Goal: Check status: Check status

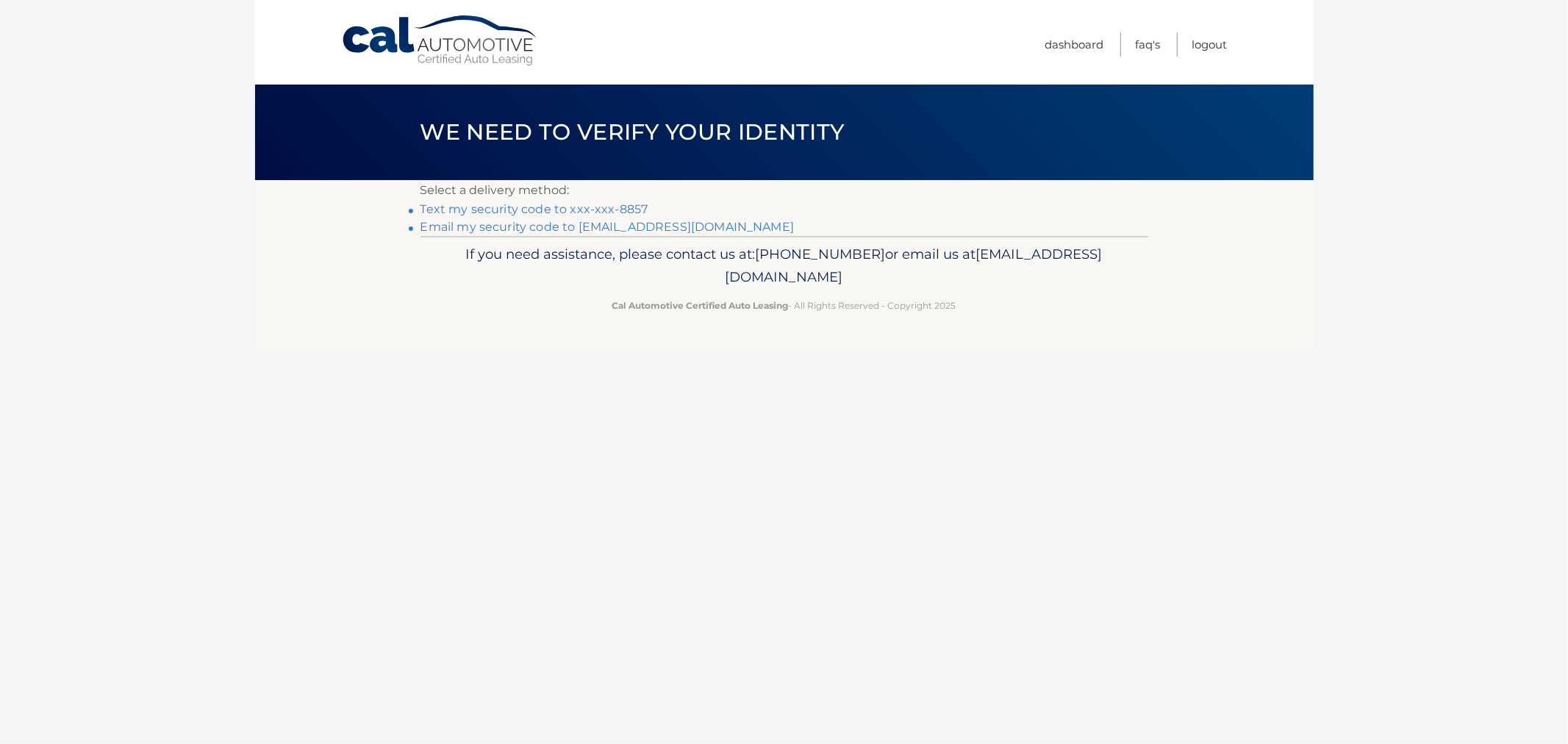
click at [517, 211] on link "Text my security code to xxx-xxx-8857" at bounding box center [535, 209] width 228 height 14
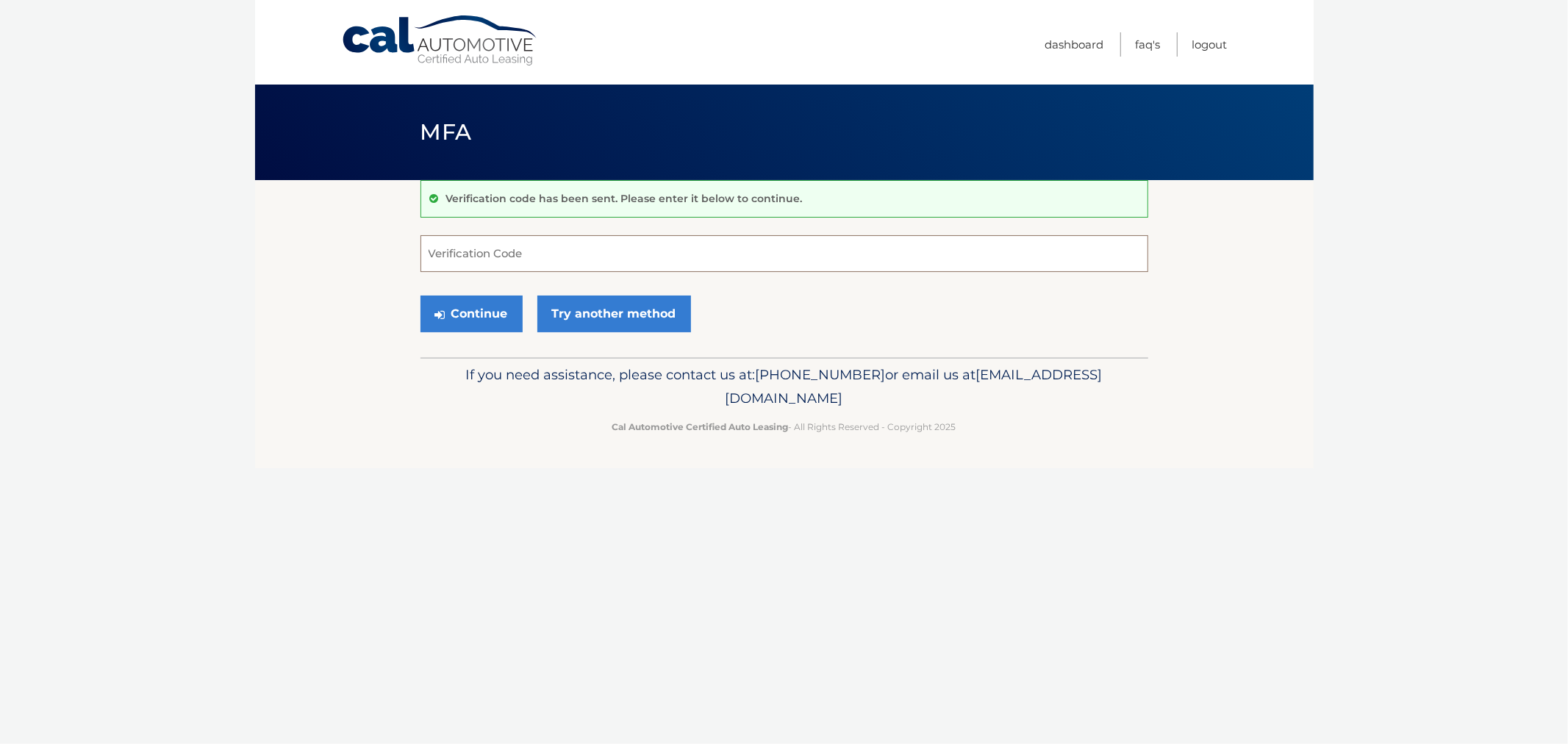
click at [519, 243] on input "Verification Code" at bounding box center [785, 254] width 728 height 36
type input "439264"
click at [421, 296] on button "Continue" at bounding box center [472, 314] width 103 height 36
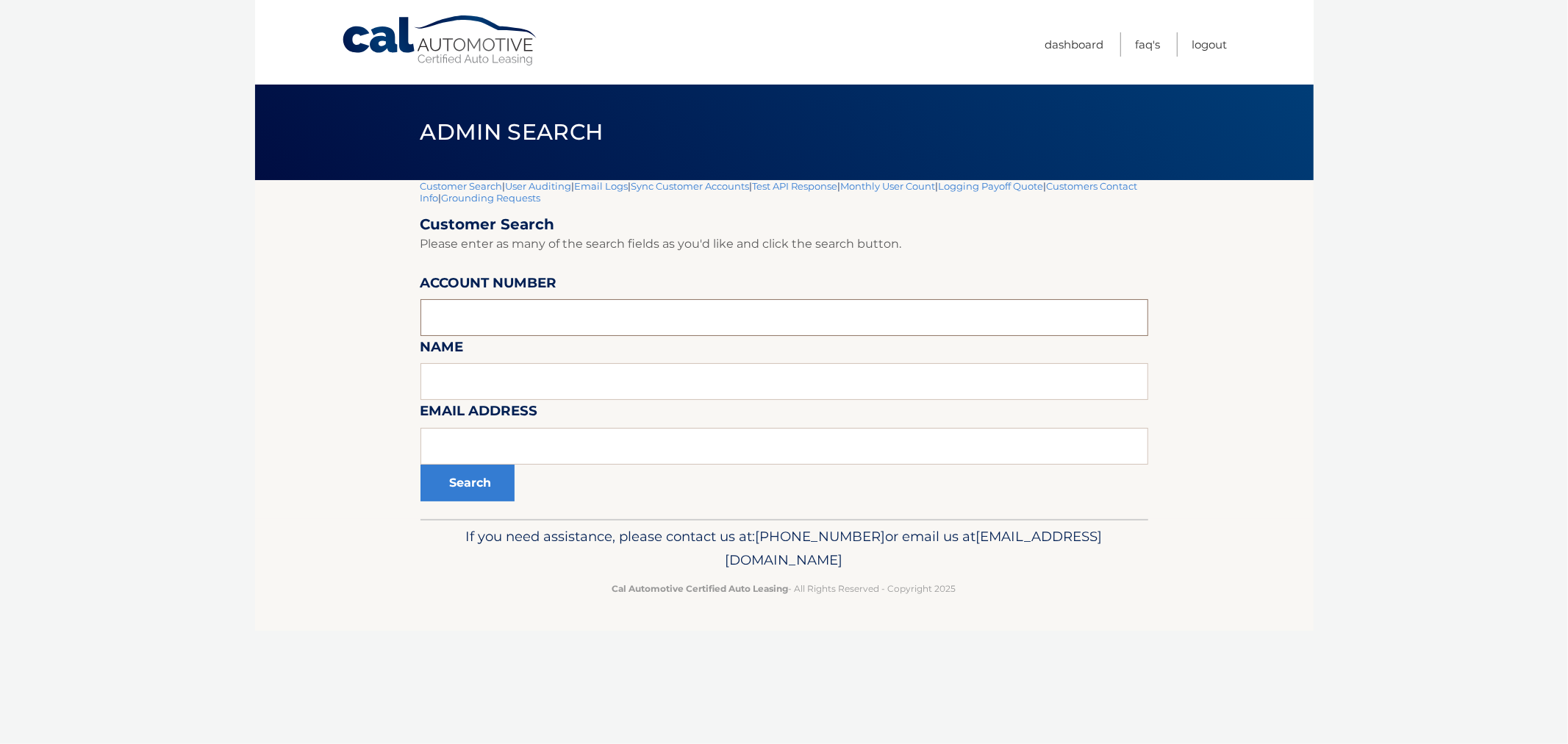
drag, startPoint x: 486, startPoint y: 302, endPoint x: 497, endPoint y: 296, distance: 12.5
click at [486, 300] on input "text" at bounding box center [785, 318] width 728 height 36
paste input "44455692796"
type input "44455692796"
click at [439, 464] on form "Customer Search Please enter as many of the search fields as you'd like and cli…" at bounding box center [785, 359] width 728 height 286
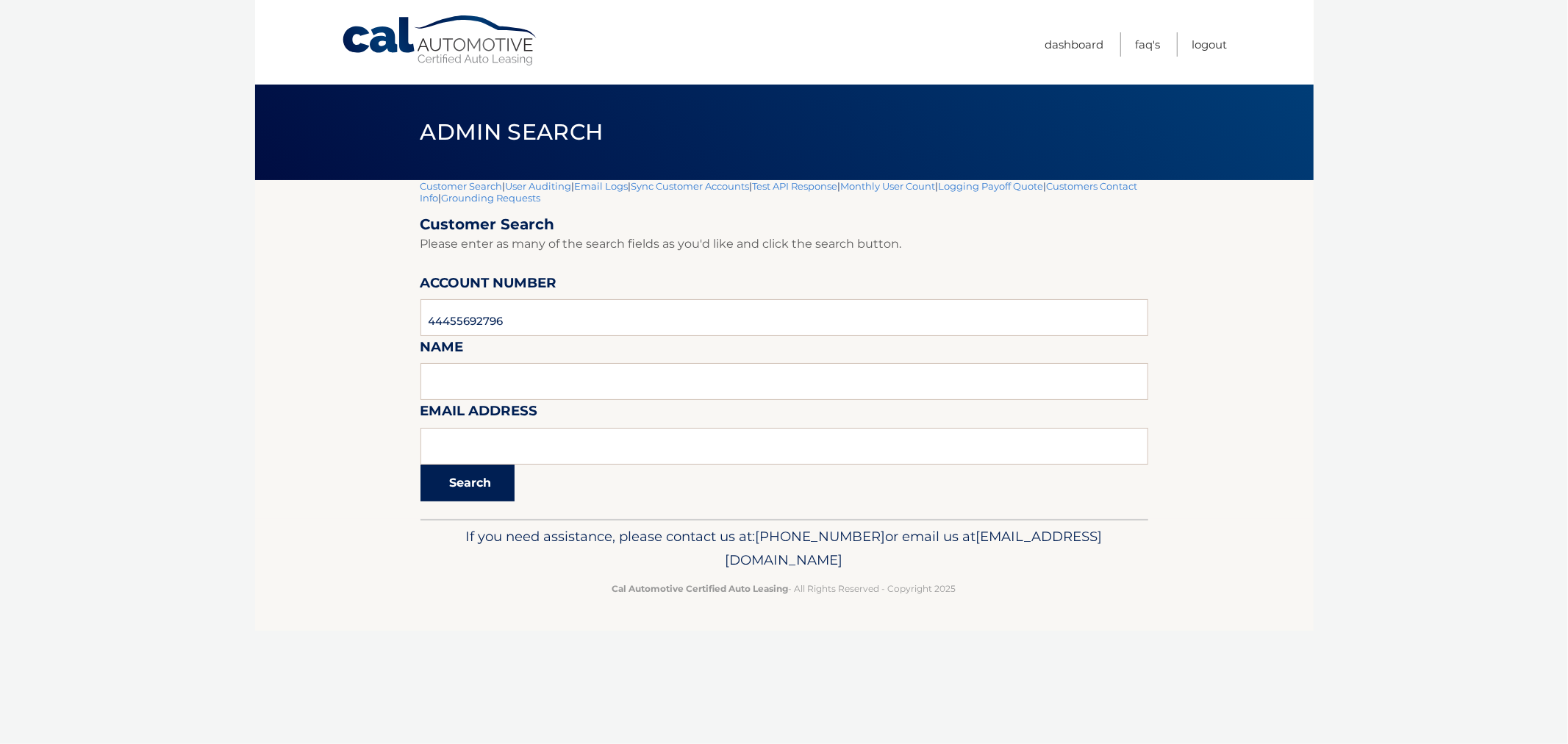
click at [445, 480] on button "Search" at bounding box center [468, 483] width 94 height 36
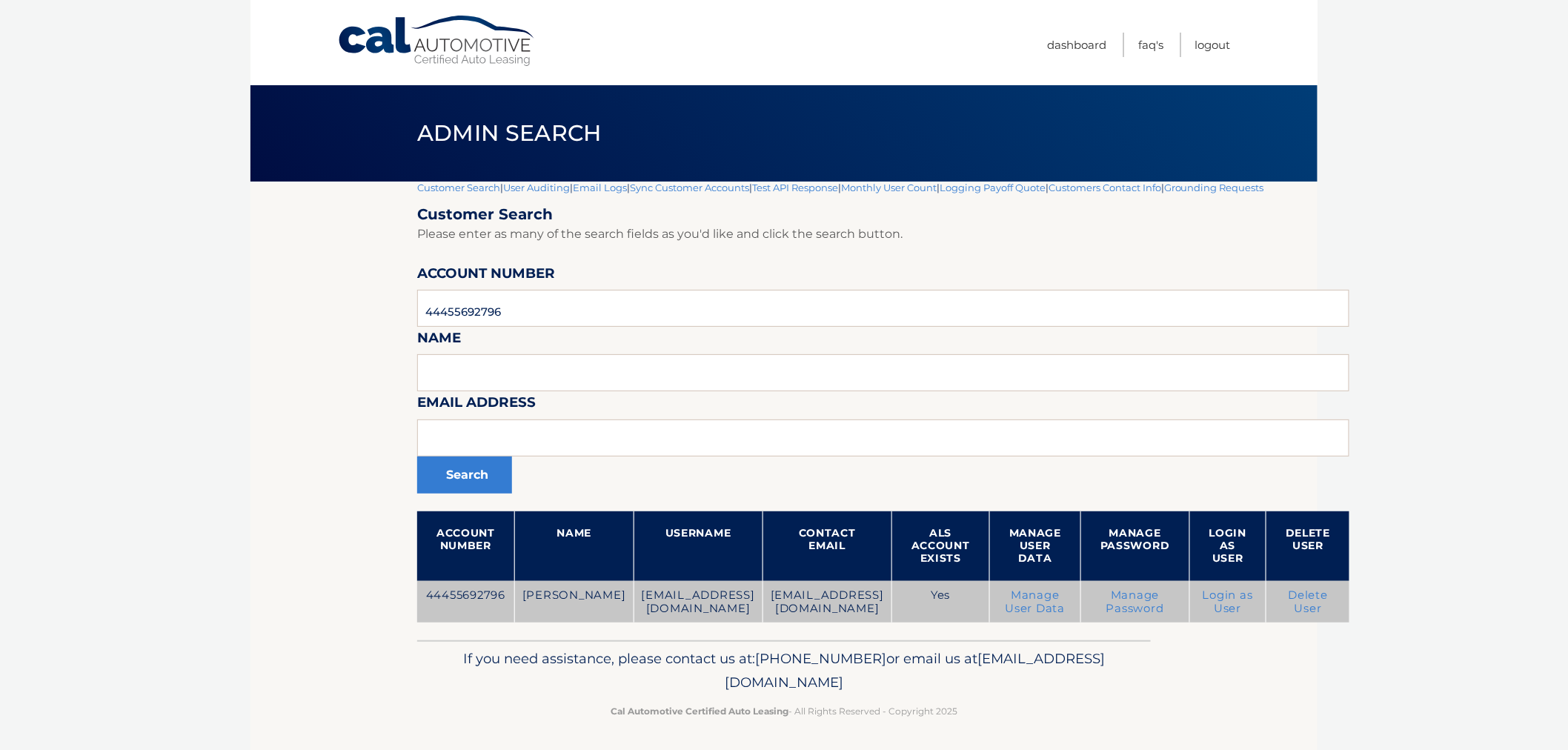
click at [1256, 586] on td "Login as User" at bounding box center [1227, 602] width 77 height 42
click at [1253, 602] on link "Login as User" at bounding box center [1228, 601] width 51 height 27
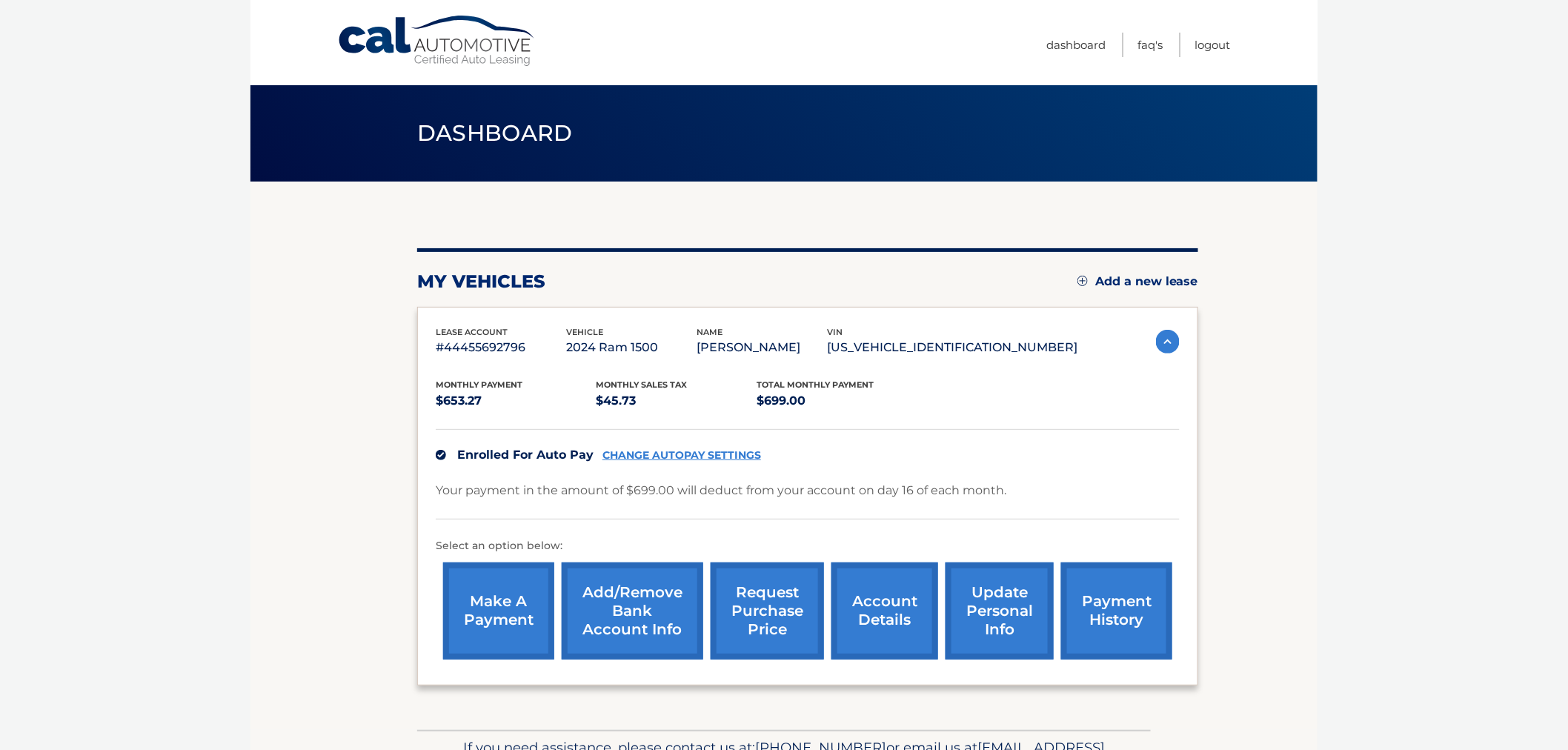
click at [768, 613] on link "request purchase price" at bounding box center [767, 611] width 113 height 97
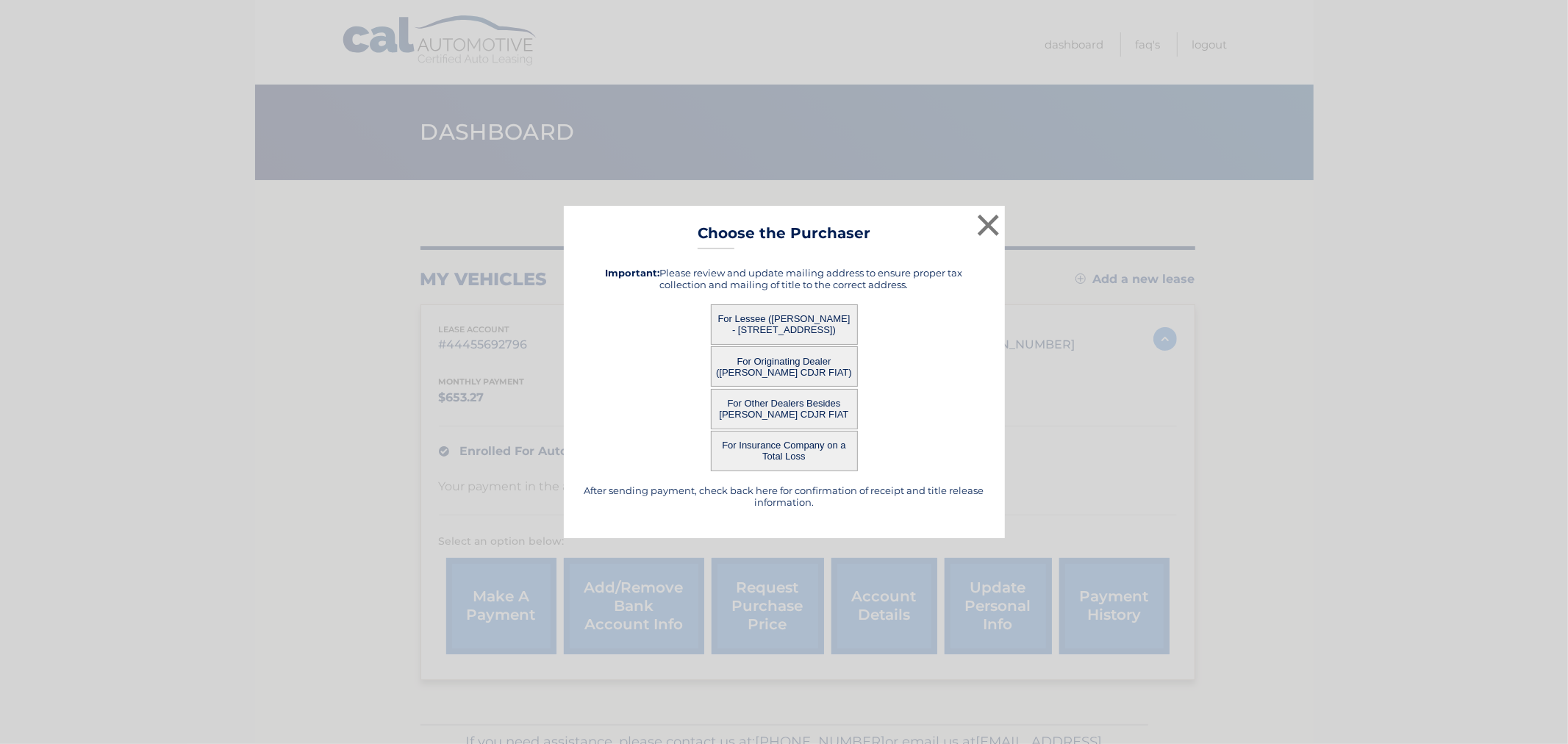
click at [767, 406] on button "For Other Dealers Besides [PERSON_NAME] CDJR FIAT" at bounding box center [785, 409] width 147 height 40
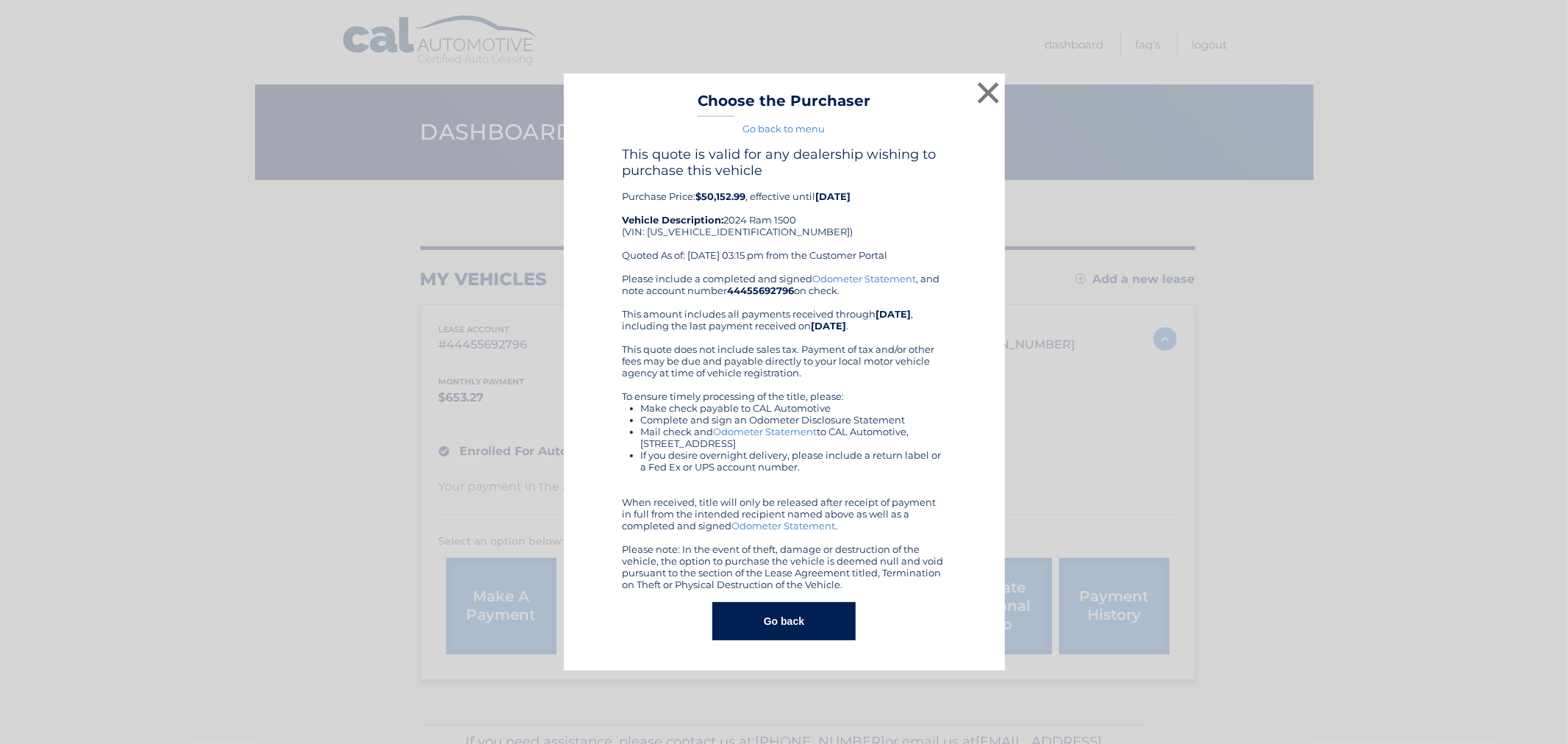
click at [789, 621] on button "Go back" at bounding box center [784, 622] width 144 height 38
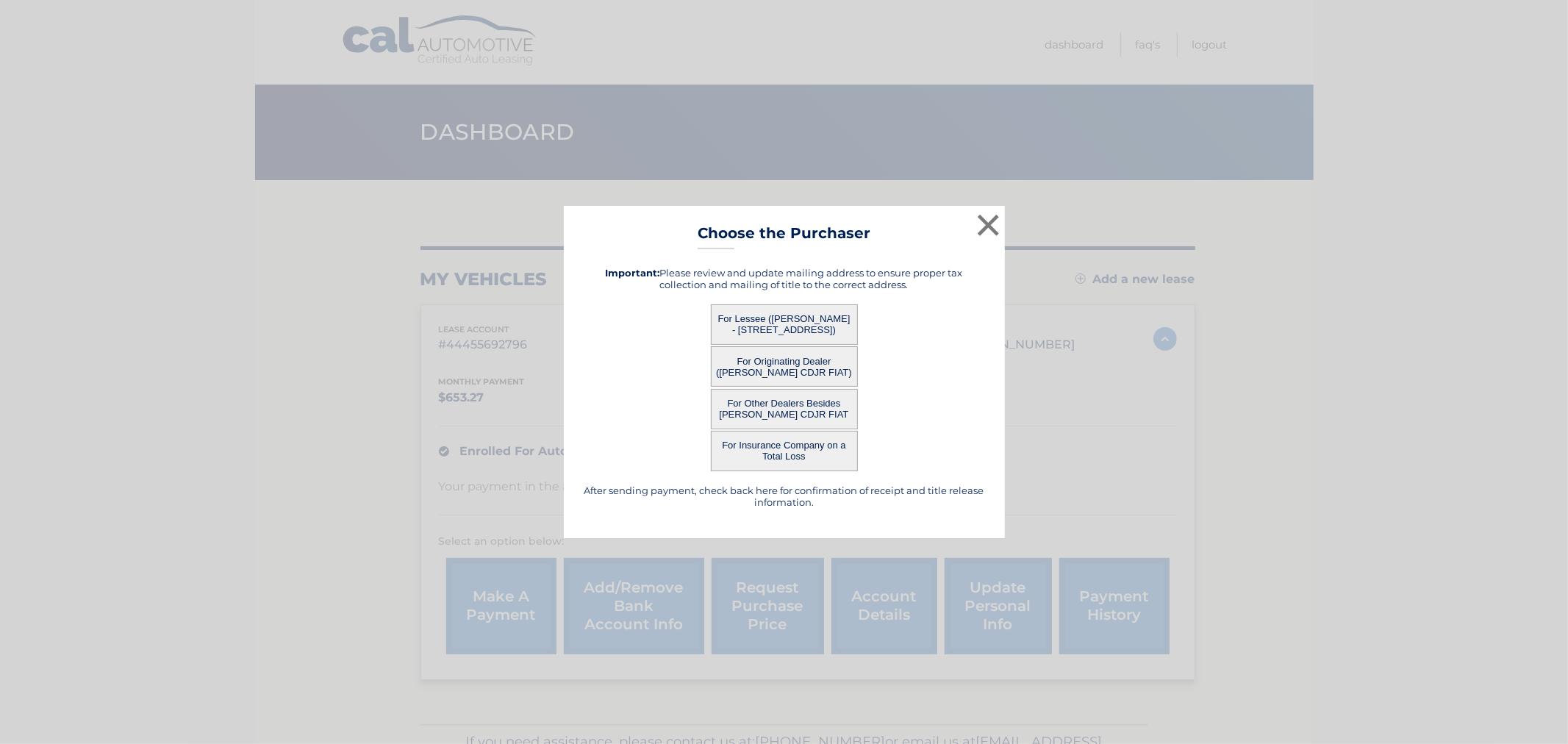
click at [789, 372] on button "For Originating Dealer ([PERSON_NAME] CDJR FIAT)" at bounding box center [785, 366] width 147 height 40
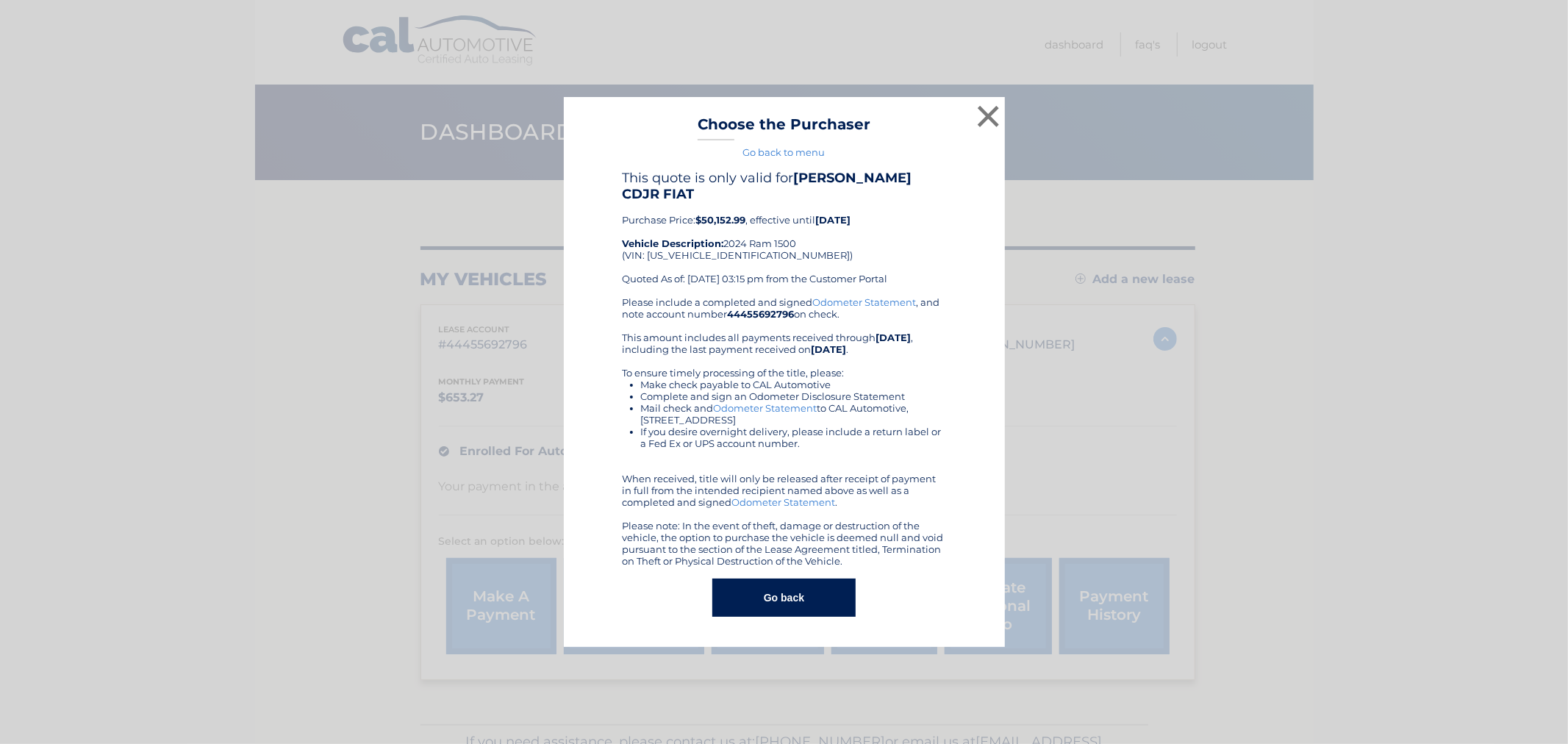
click at [731, 214] on b "$50,152.99" at bounding box center [722, 220] width 50 height 11
click at [916, 250] on div "This quote is only valid for [PERSON_NAME] CDJR FIAT Purchase Price: $50,152.99…" at bounding box center [785, 233] width 324 height 126
drag, startPoint x: 907, startPoint y: 549, endPoint x: 663, endPoint y: 230, distance: 401.6
click at [664, 232] on div "This quote is only valid for [PERSON_NAME] CDJR FIAT Purchase Price: $50,152.99…" at bounding box center [785, 369] width 324 height 397
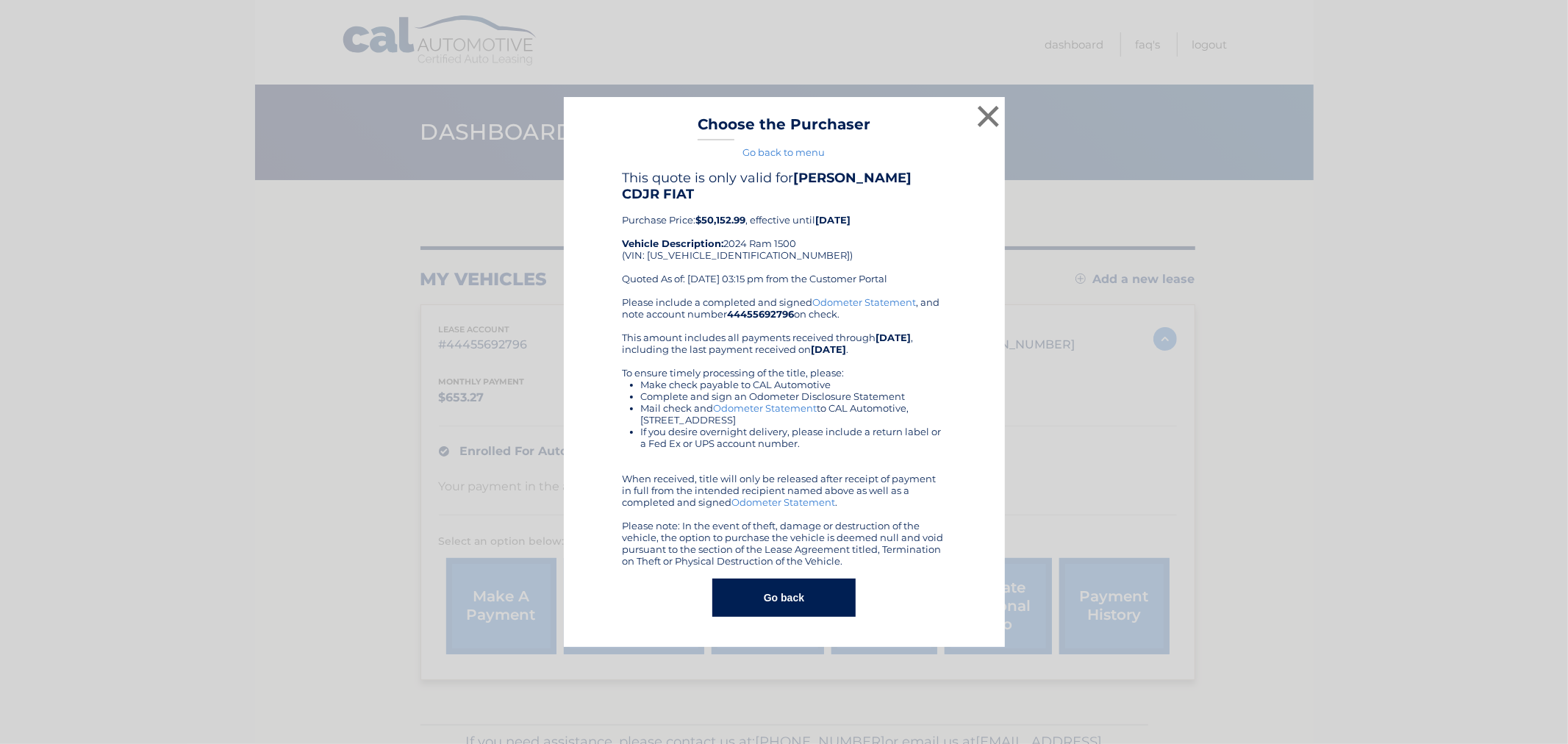
click at [626, 177] on h4 "This quote is only valid for [PERSON_NAME] CDJR FIAT" at bounding box center [785, 186] width 324 height 33
drag, startPoint x: 622, startPoint y: 182, endPoint x: 857, endPoint y: 552, distance: 438.3
click at [857, 552] on div "This quote is only valid for [PERSON_NAME] CDJR FIAT Purchase Price: $50,152.99…" at bounding box center [785, 369] width 324 height 397
click at [857, 552] on div "Please include a completed and signed Odometer Statement , and note account num…" at bounding box center [785, 432] width 324 height 271
click at [870, 557] on div "Please include a completed and signed Odometer Statement , and note account num…" at bounding box center [785, 432] width 324 height 271
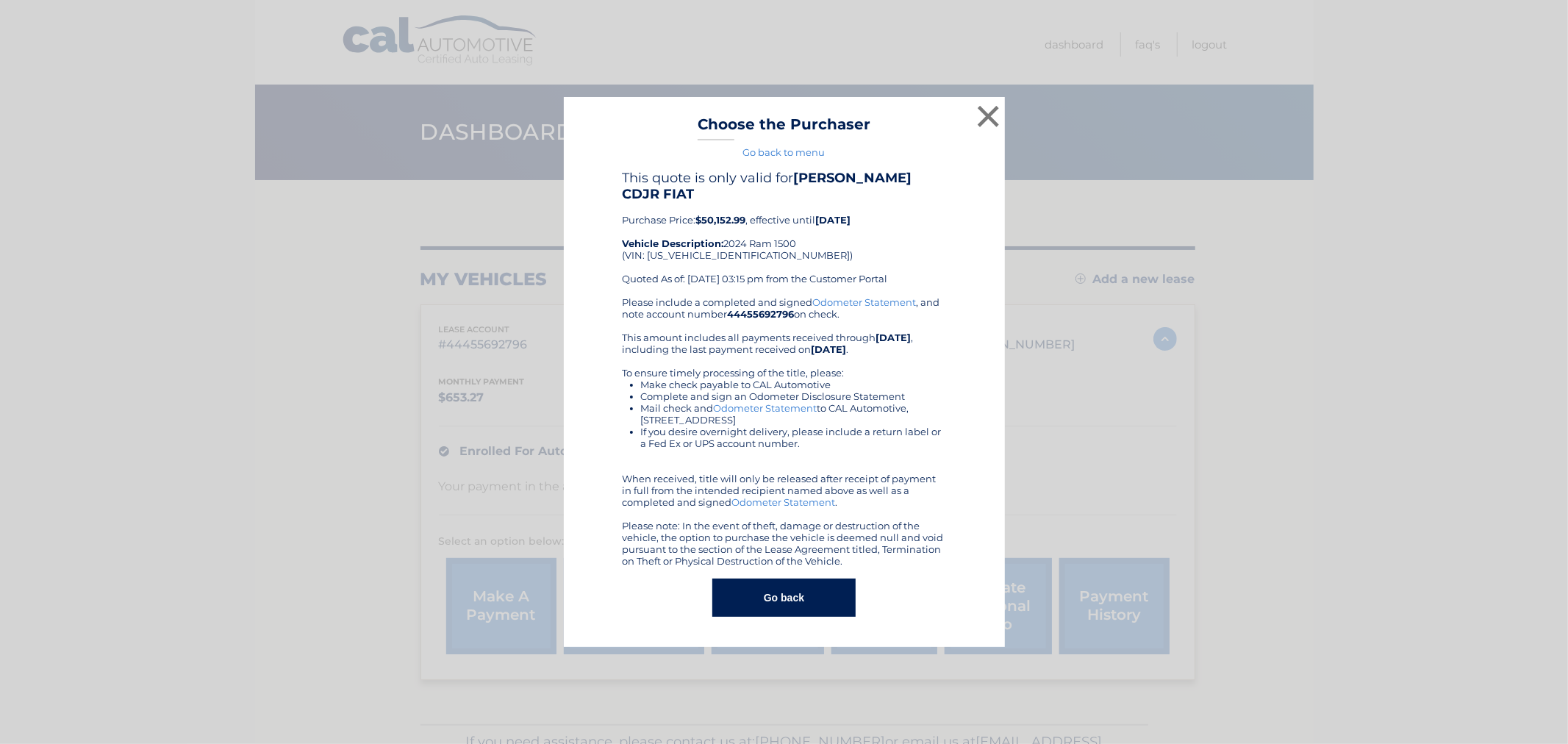
drag, startPoint x: 869, startPoint y: 557, endPoint x: 615, endPoint y: 165, distance: 467.1
click at [615, 166] on div "× Choose the Purchaser Go back to menu After sending payment, check back here f…" at bounding box center [784, 372] width 441 height 551
click at [618, 155] on div "Go back to menu" at bounding box center [785, 152] width 404 height 11
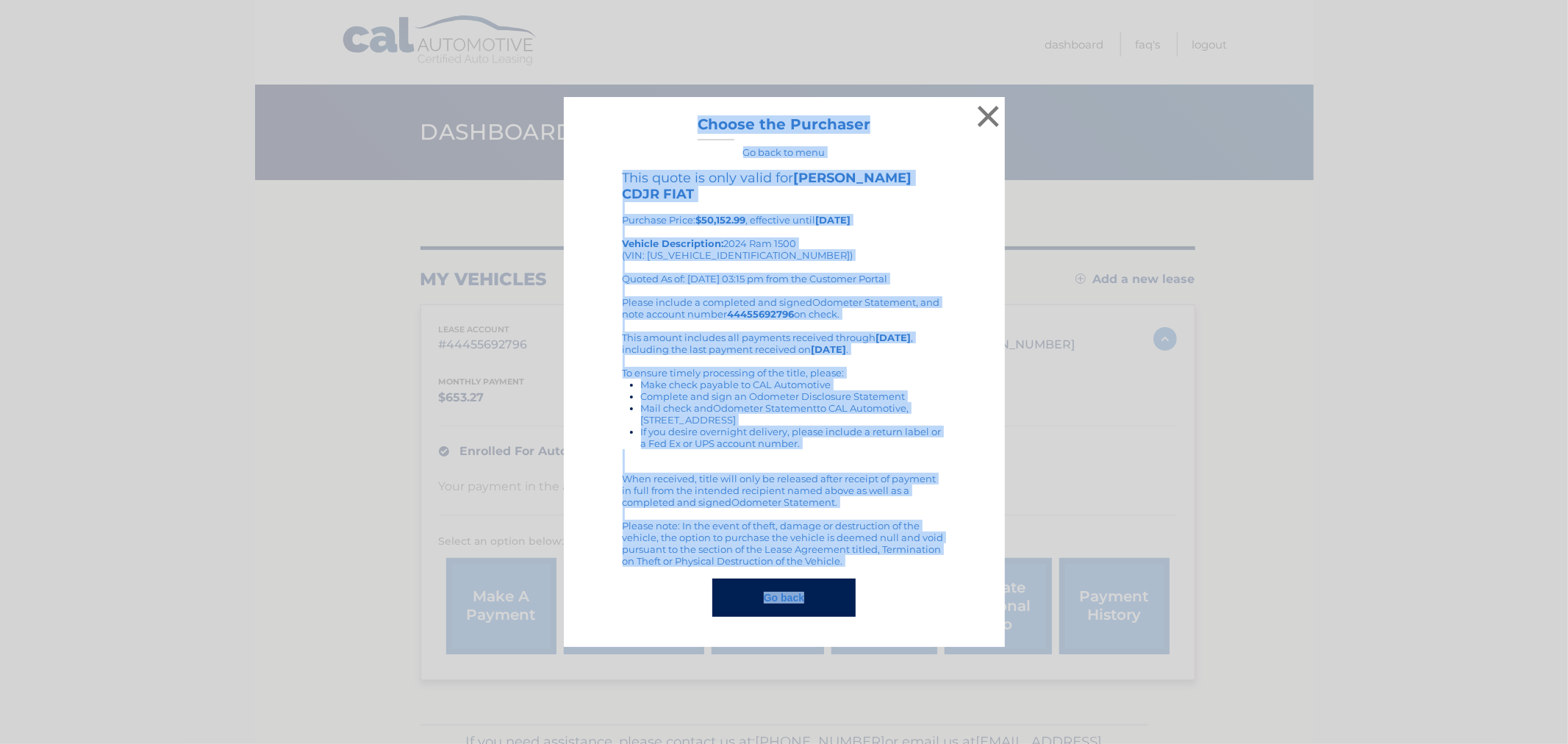
drag, startPoint x: 707, startPoint y: 132, endPoint x: 893, endPoint y: 567, distance: 473.1
click at [893, 567] on div "× Choose the Purchaser Go back to menu After sending payment, check back here f…" at bounding box center [784, 372] width 441 height 551
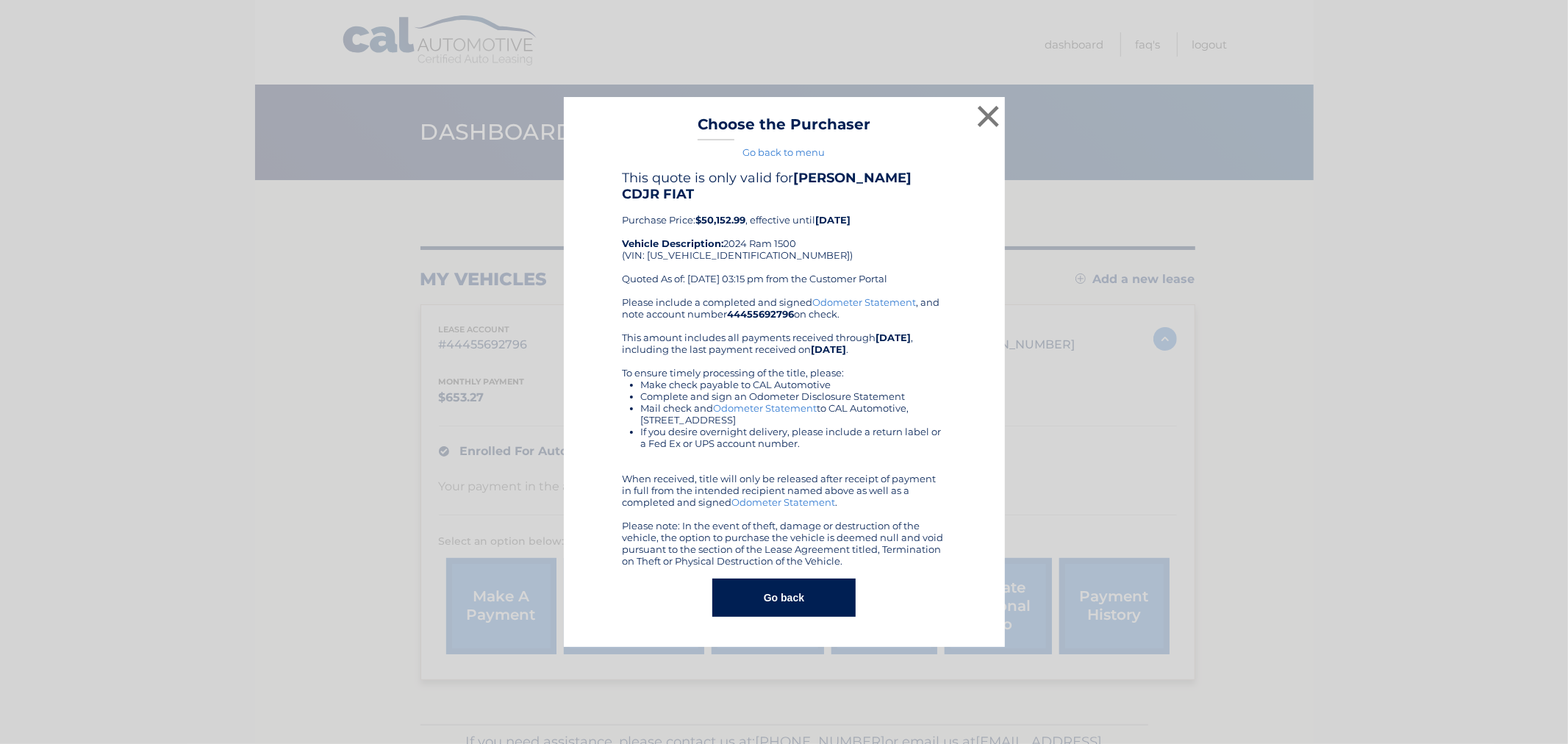
click at [893, 567] on div "This quote is only valid for [PERSON_NAME] CDJR FIAT Purchase Price: $50,152.99…" at bounding box center [785, 394] width 404 height 447
click at [811, 583] on button "Go back" at bounding box center [784, 598] width 144 height 38
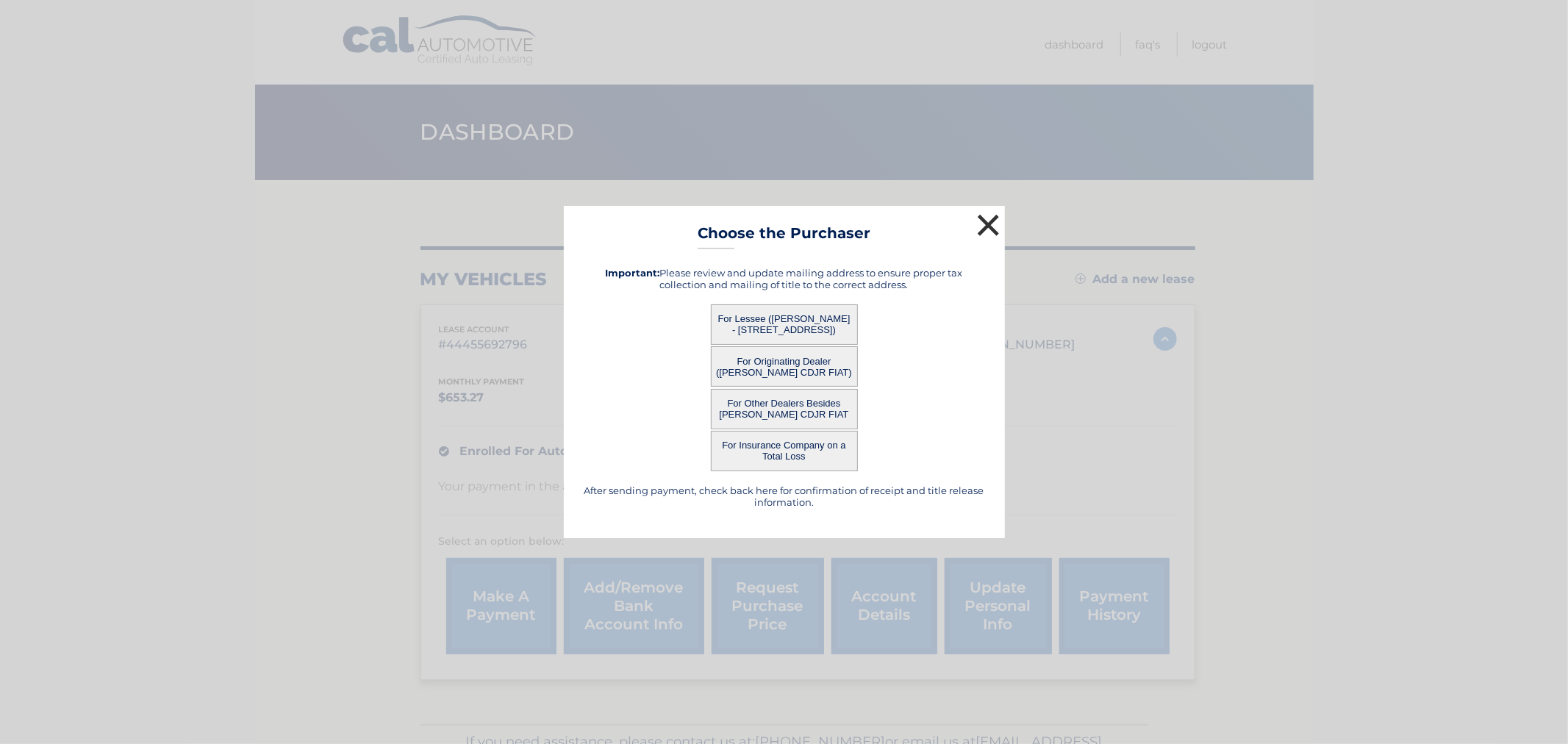
click at [988, 223] on button "×" at bounding box center [988, 225] width 30 height 30
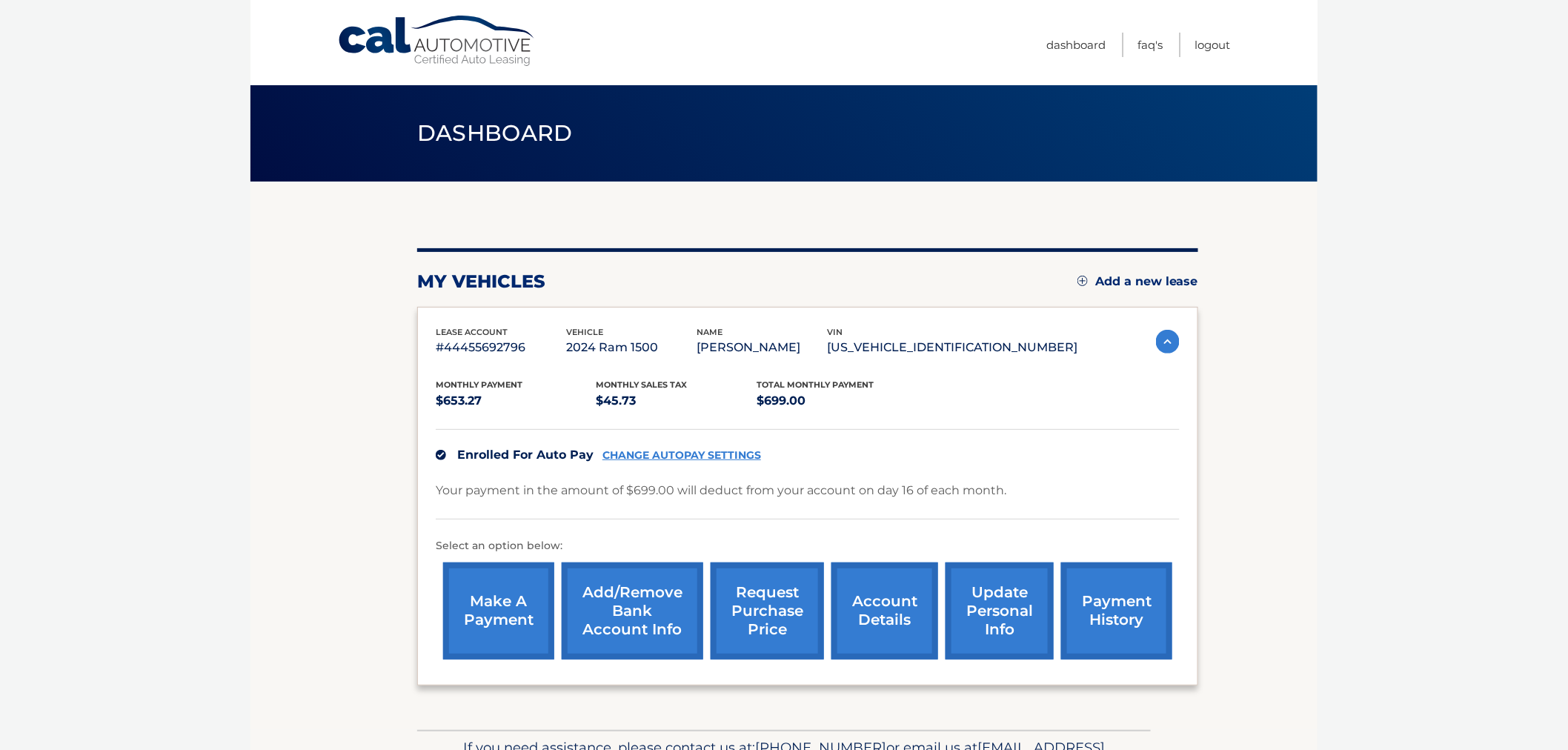
drag, startPoint x: 1246, startPoint y: 230, endPoint x: 1234, endPoint y: 218, distance: 17.0
click at [1245, 230] on section "my vehicles Add a new lease lease account #44455692796 vehicle 2024 Ram 1500 na…" at bounding box center [784, 456] width 1067 height 549
click at [1198, 44] on link "Logout" at bounding box center [1213, 45] width 35 height 25
